Goal: Information Seeking & Learning: Learn about a topic

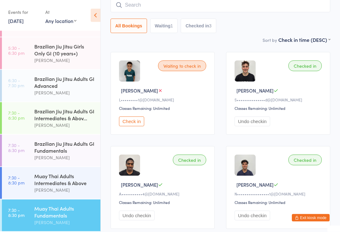
scroll to position [46, 0]
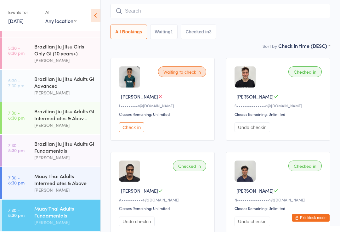
click at [70, 186] on div "Muay Thai Adults Intermediates & Above" at bounding box center [64, 179] width 61 height 14
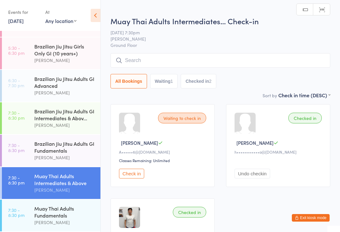
click at [73, 154] on div "Brazilian Jiu Jitsu Adults GI Fundamentals" at bounding box center [64, 147] width 61 height 14
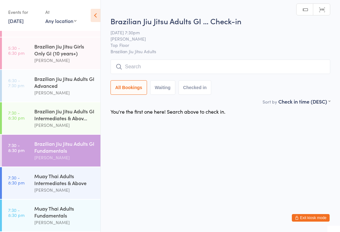
click at [72, 121] on div "Brazilian Jiu Jitsu Adults GI Intermediates & Abov..." at bounding box center [64, 115] width 61 height 14
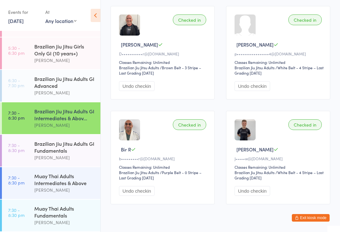
scroll to position [315, 0]
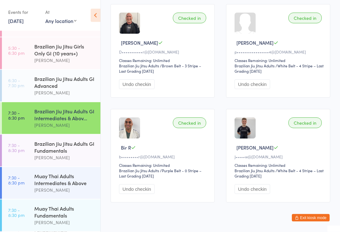
click at [78, 89] on div "Brazilian Jiu Jitsu Adults GI Advanced" at bounding box center [64, 82] width 61 height 14
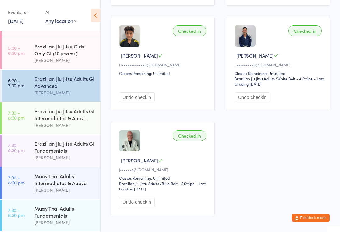
scroll to position [921, 0]
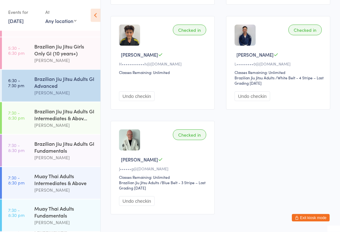
click at [73, 57] on div "Brazilian Jiu Jitsu Girls Only GI (10 years+)" at bounding box center [64, 50] width 61 height 14
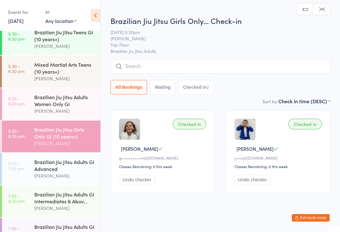
scroll to position [113, 0]
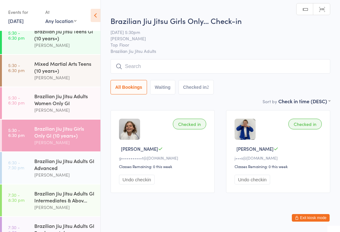
click at [72, 106] on div "Brazilian Jiu Jitsu Adults Women Only GI" at bounding box center [64, 99] width 61 height 14
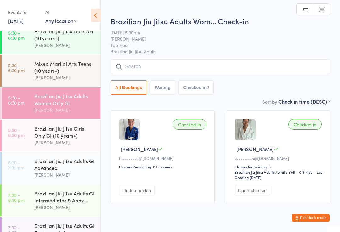
click at [59, 74] on div "Mixed Martial Arts Teens (10 years+)" at bounding box center [64, 67] width 61 height 14
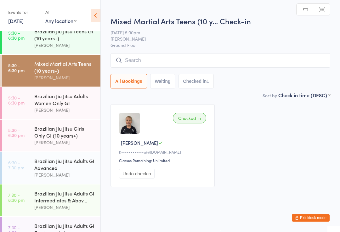
click at [76, 49] on div "[PERSON_NAME]" at bounding box center [64, 45] width 61 height 7
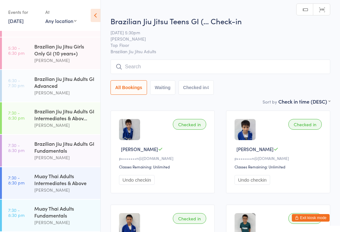
scroll to position [210, 0]
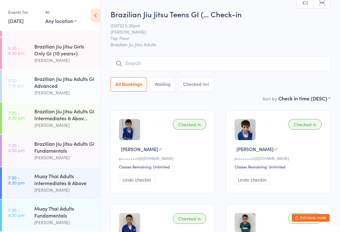
click at [96, 11] on icon at bounding box center [96, 15] width 10 height 13
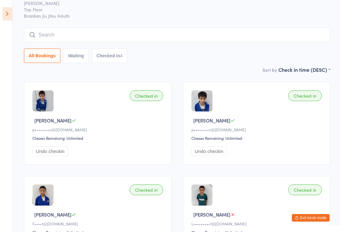
scroll to position [0, 0]
